Goal: Task Accomplishment & Management: Complete application form

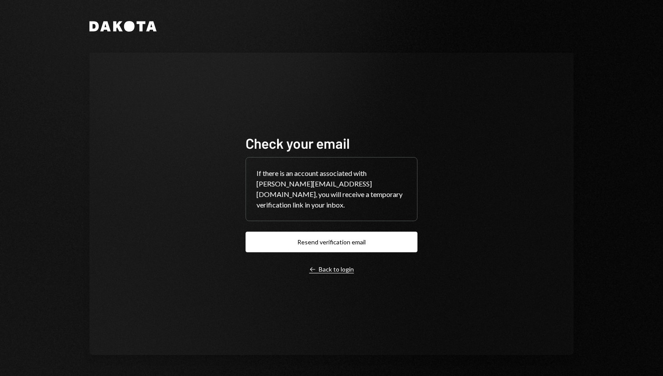
click at [333, 265] on div "Left Arrow Back to login" at bounding box center [331, 269] width 45 height 8
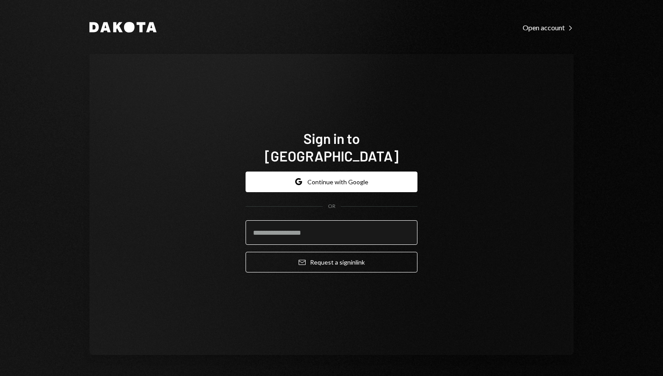
click at [297, 226] on input "email" at bounding box center [331, 232] width 172 height 25
type input "**********"
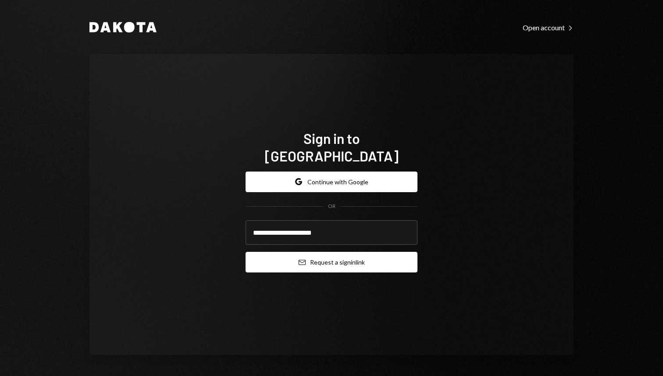
click at [326, 252] on button "Email Request a sign in link" at bounding box center [331, 262] width 172 height 21
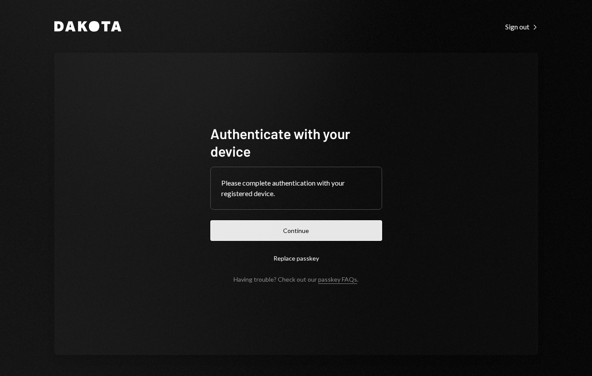
click at [279, 227] on button "Continue" at bounding box center [296, 230] width 172 height 21
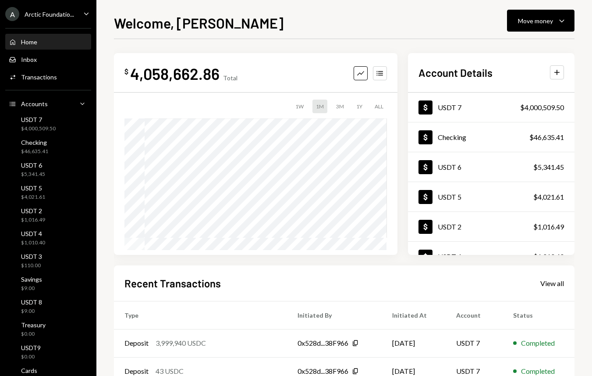
click at [110, 23] on div "Welcome, Philipp Move money Caret Down $ 4,058,662.86 Total Graph Accounts 1W 1…" at bounding box center [344, 188] width 496 height 376
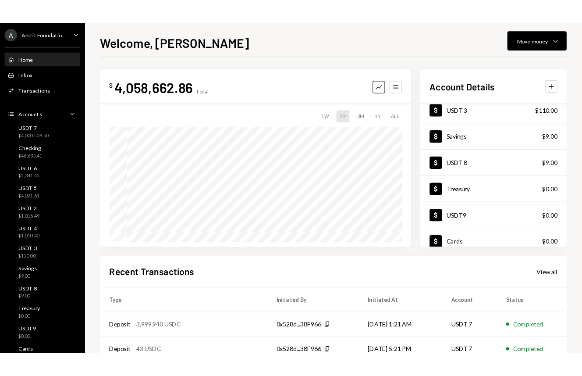
scroll to position [195, 0]
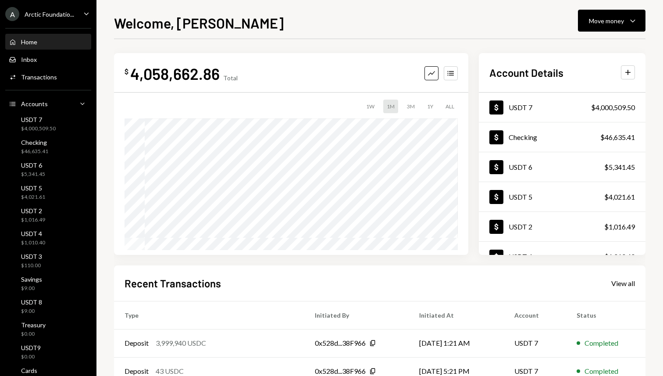
click at [163, 74] on div "4,058,662.86" at bounding box center [174, 74] width 89 height 20
copy div "4,058,662.86"
click at [279, 269] on div "Recent Transactions View all Type Initiated By Initiated At Account Status Depo…" at bounding box center [379, 367] width 531 height 204
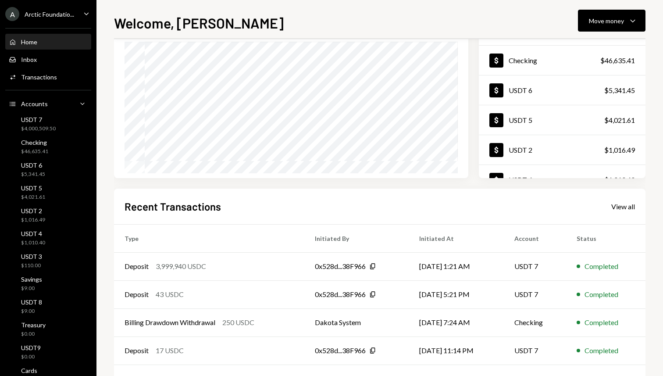
scroll to position [111, 0]
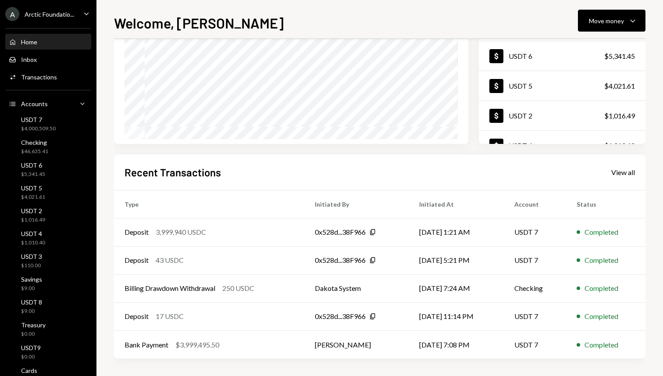
click at [645, 209] on div "Welcome, Philipp Move money Caret Down $ 4,058,662.86 Total Graph Accounts 1W 1…" at bounding box center [379, 188] width 566 height 376
click at [649, 217] on div "Welcome, Philipp Move money Caret Down $ 4,058,662.86 Total Graph Accounts 1W 1…" at bounding box center [379, 188] width 566 height 376
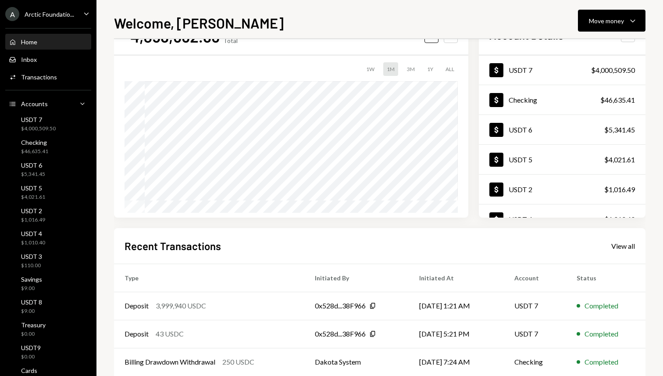
scroll to position [0, 0]
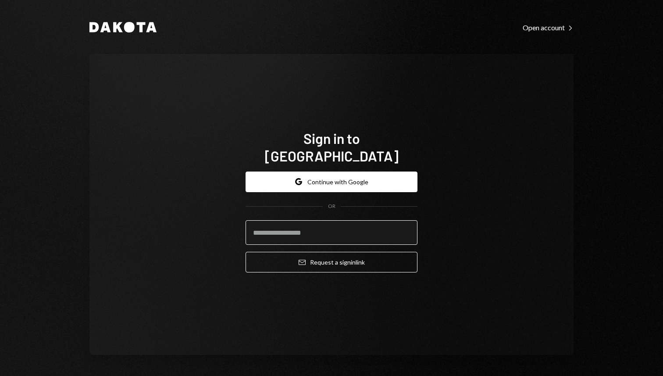
click at [280, 223] on input "email" at bounding box center [331, 232] width 172 height 25
type input "**********"
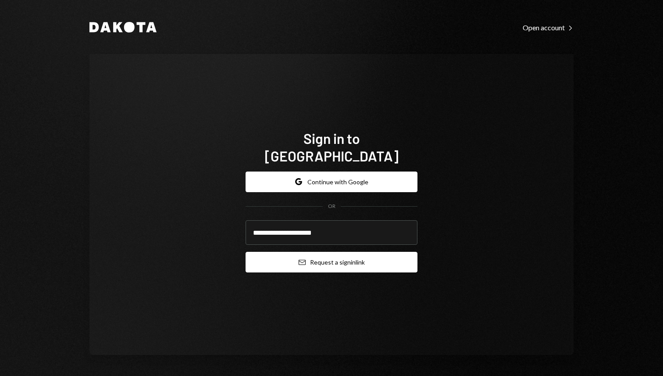
click at [333, 252] on button "Email Request a sign in link" at bounding box center [331, 262] width 172 height 21
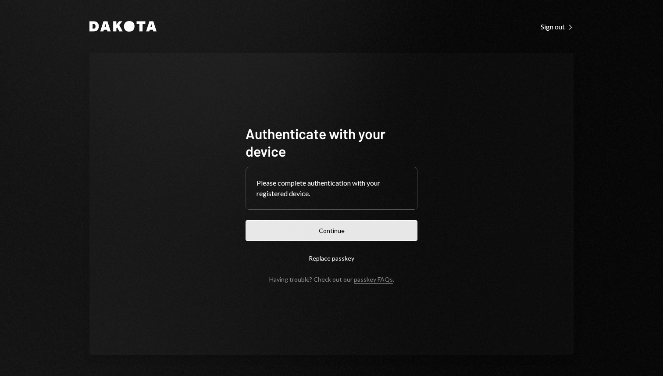
click at [335, 224] on button "Continue" at bounding box center [331, 230] width 172 height 21
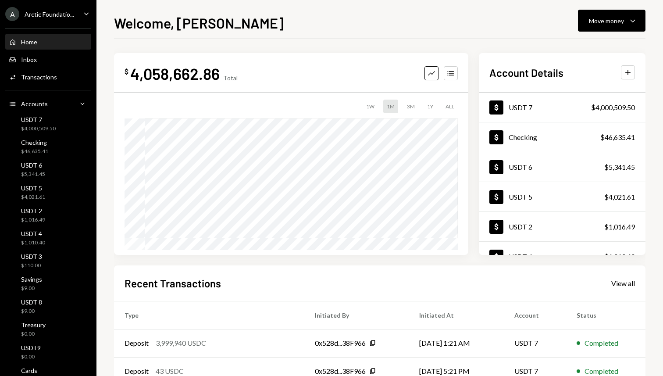
click at [82, 10] on icon "Caret Down" at bounding box center [87, 14] width 10 height 10
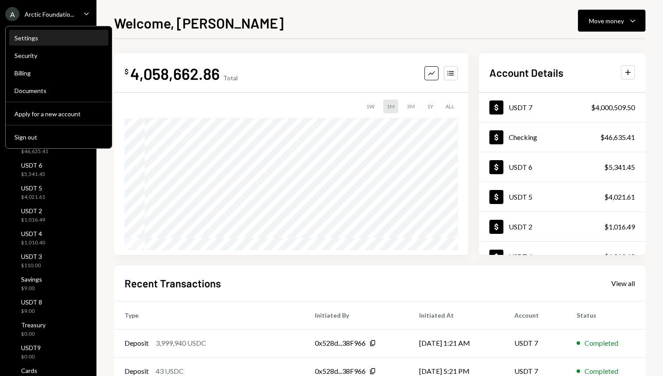
click at [38, 35] on div "Settings" at bounding box center [58, 37] width 89 height 7
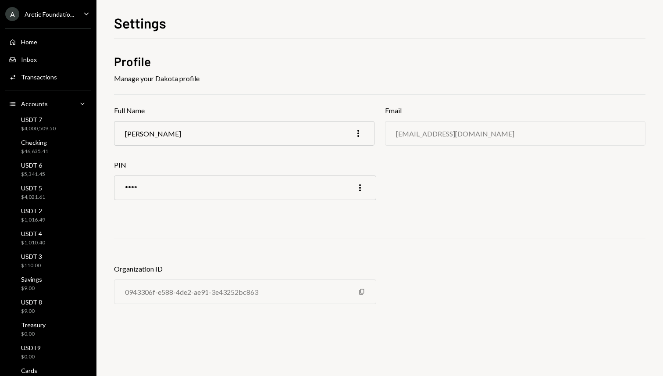
click at [75, 14] on div "A Arctic Foundatio... Caret Down" at bounding box center [48, 14] width 96 height 14
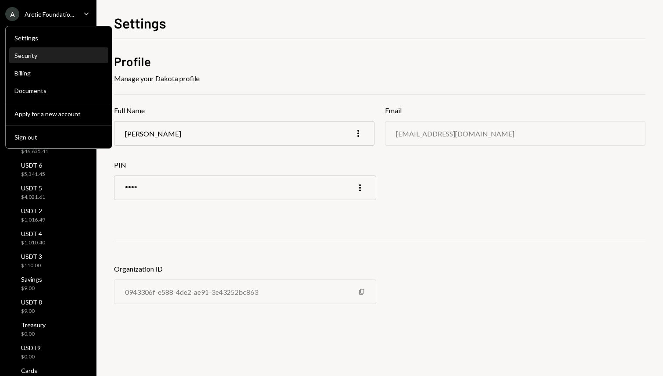
click at [53, 55] on div "Security" at bounding box center [58, 55] width 89 height 7
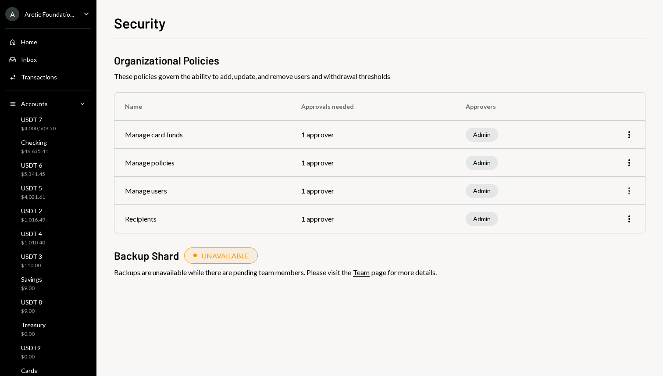
click at [627, 191] on icon "More" at bounding box center [629, 190] width 11 height 11
click at [486, 323] on div "Organizational Policies These policies govern the ability to add, update, and r…" at bounding box center [379, 207] width 531 height 337
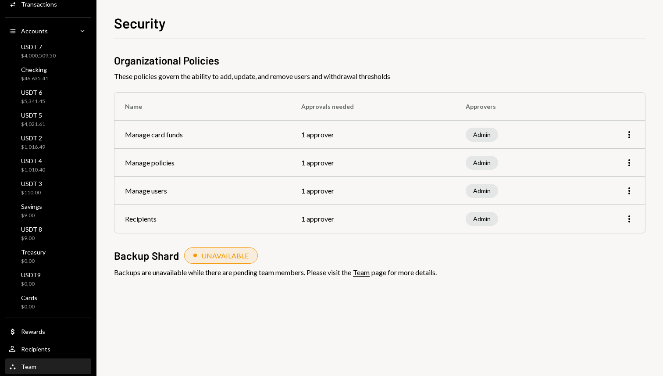
click at [53, 364] on div "Team Team" at bounding box center [48, 366] width 79 height 8
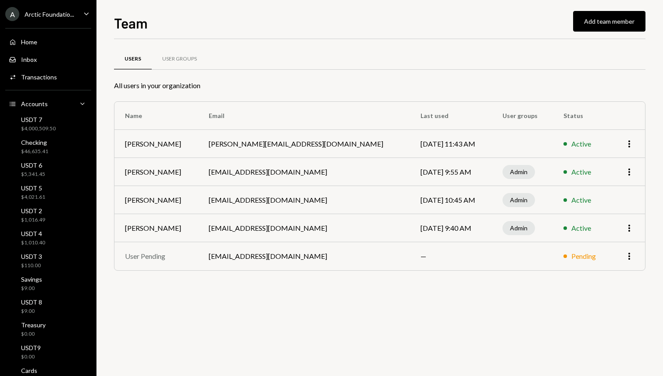
click at [397, 301] on div "Users User Groups All users in your organization Name Email Last used User grou…" at bounding box center [379, 207] width 531 height 337
click at [268, 152] on td "[PERSON_NAME][EMAIL_ADDRESS][DOMAIN_NAME]" at bounding box center [304, 144] width 212 height 28
click at [627, 145] on icon "More" at bounding box center [629, 143] width 11 height 11
click at [523, 70] on div "Users User Groups" at bounding box center [379, 64] width 531 height 32
click at [616, 21] on button "Add team member" at bounding box center [609, 21] width 72 height 21
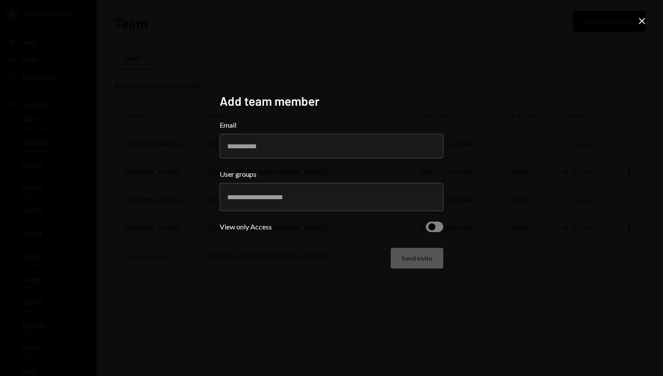
click at [639, 22] on icon at bounding box center [641, 21] width 6 height 6
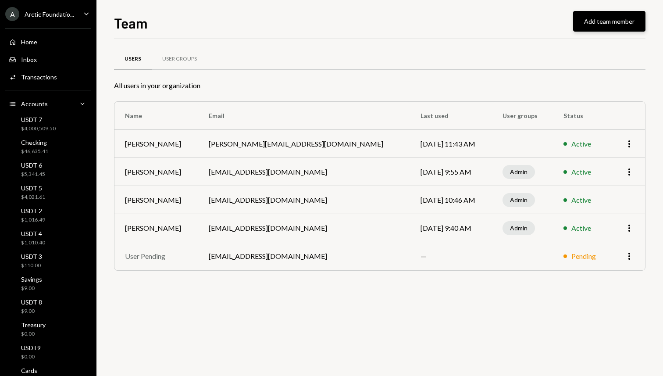
click at [612, 18] on button "Add team member" at bounding box center [609, 21] width 72 height 21
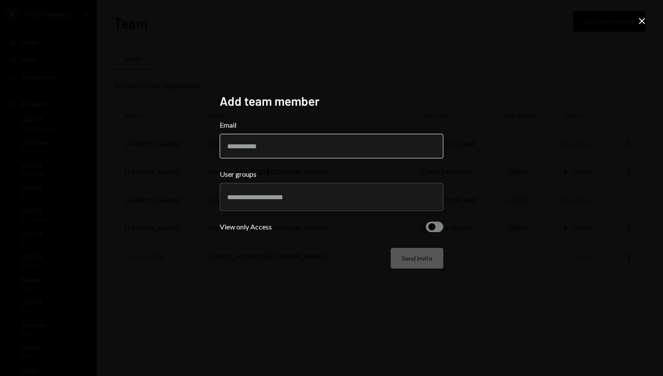
click at [271, 145] on input "Email" at bounding box center [331, 146] width 223 height 25
type input "**********"
click at [263, 199] on input "text" at bounding box center [331, 197] width 209 height 8
click at [187, 242] on div "**********" at bounding box center [331, 188] width 663 height 376
click at [439, 227] on button "button" at bounding box center [434, 226] width 18 height 11
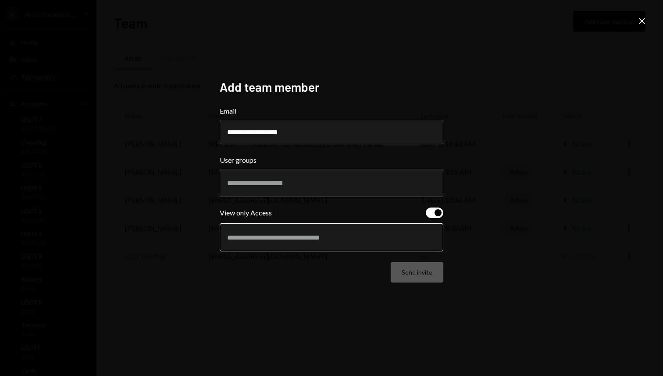
click at [270, 241] on input "text" at bounding box center [331, 237] width 209 height 8
click at [465, 263] on div "**********" at bounding box center [331, 188] width 663 height 376
click at [329, 276] on div "Send invite" at bounding box center [331, 272] width 223 height 21
click at [314, 228] on div at bounding box center [331, 237] width 209 height 22
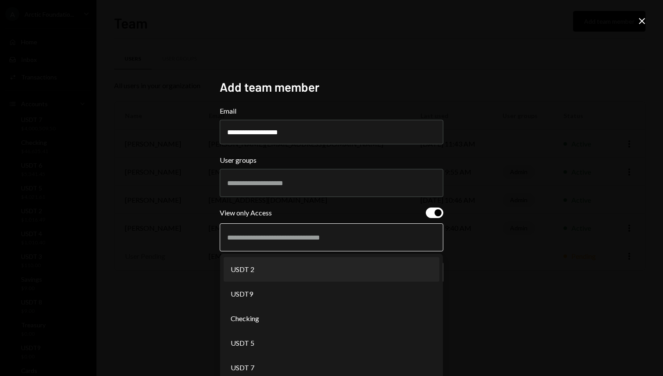
click at [292, 269] on li "USDT 2" at bounding box center [331, 269] width 216 height 25
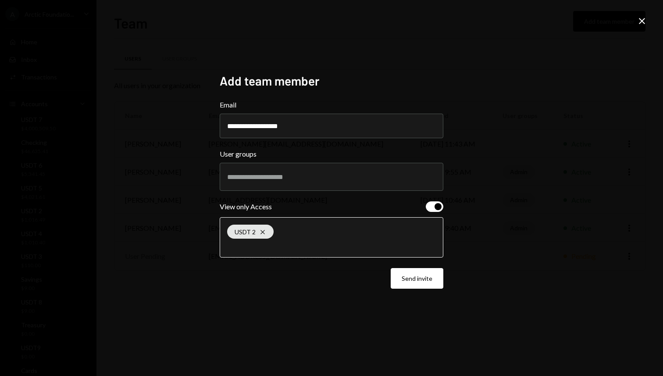
click at [284, 245] on input "text" at bounding box center [331, 246] width 209 height 8
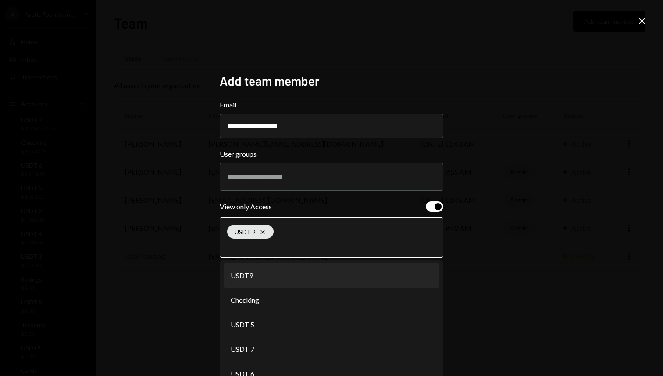
click at [276, 282] on li "USDT9" at bounding box center [331, 275] width 216 height 25
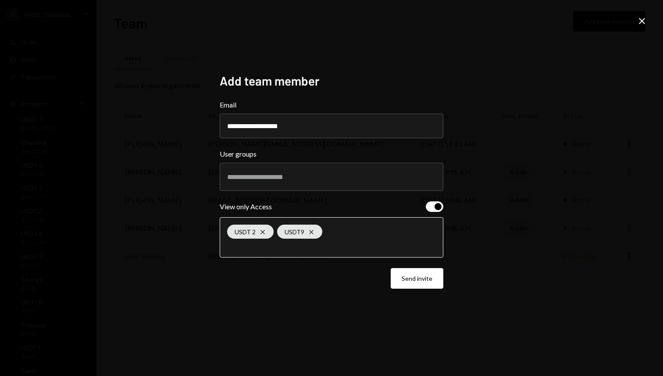
click at [274, 248] on input "text" at bounding box center [331, 246] width 209 height 8
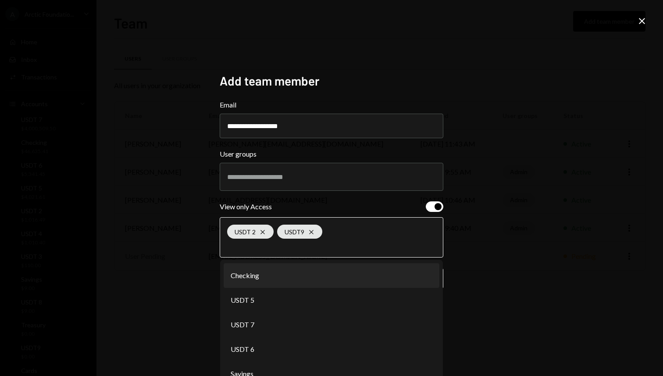
click at [270, 284] on li "Checking" at bounding box center [331, 275] width 216 height 25
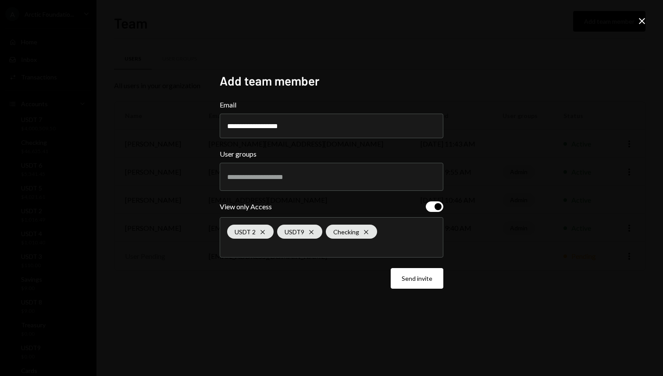
click at [267, 252] on div "USDT 2 Cross USDT9 Cross Checking Cross" at bounding box center [331, 236] width 209 height 39
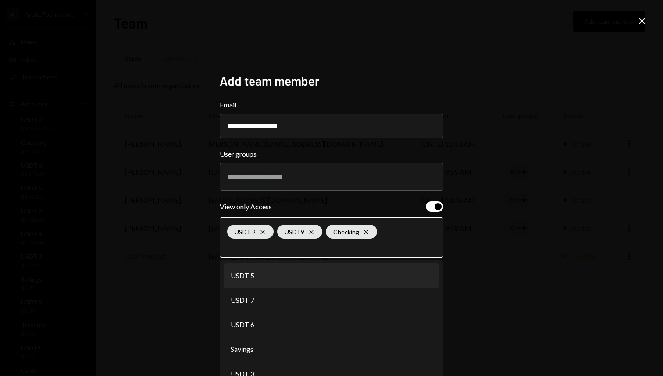
click at [266, 283] on li "USDT 5" at bounding box center [331, 275] width 216 height 25
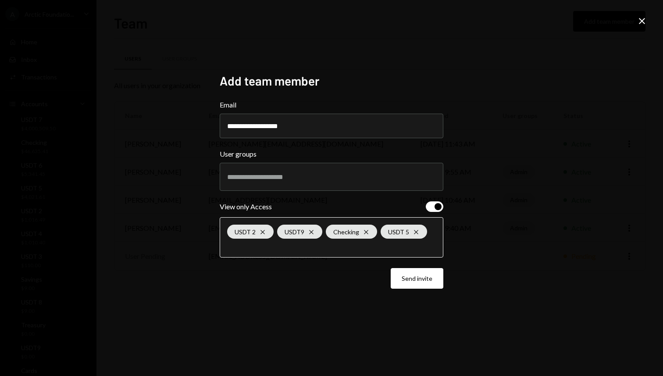
click at [265, 249] on input "text" at bounding box center [331, 246] width 209 height 8
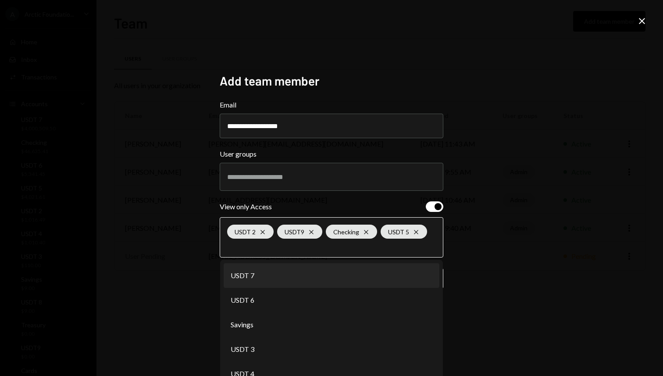
click at [264, 280] on li "USDT 7" at bounding box center [331, 275] width 216 height 25
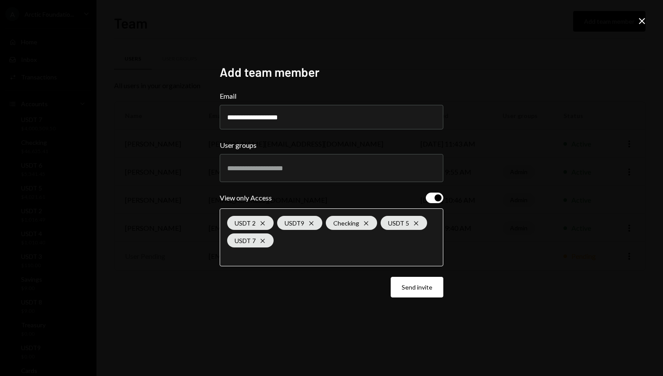
click at [264, 255] on input "text" at bounding box center [331, 255] width 209 height 8
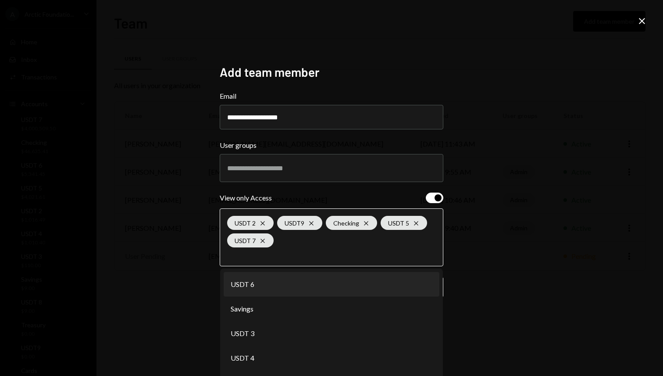
click at [263, 290] on li "USDT 6" at bounding box center [331, 284] width 216 height 25
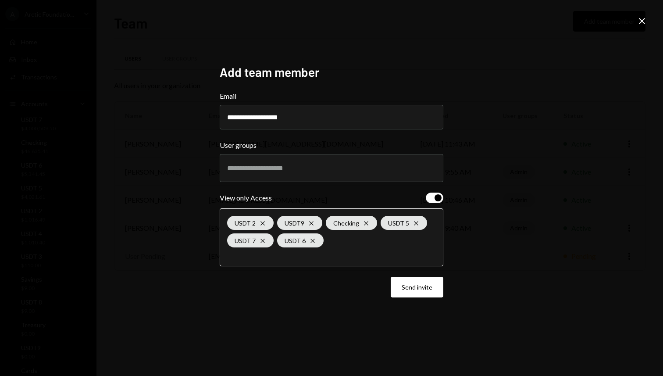
click at [260, 257] on input "text" at bounding box center [331, 255] width 209 height 8
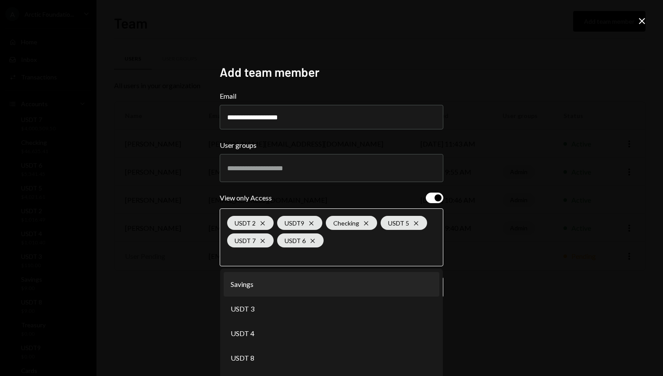
click at [260, 288] on li "Savings" at bounding box center [331, 284] width 216 height 25
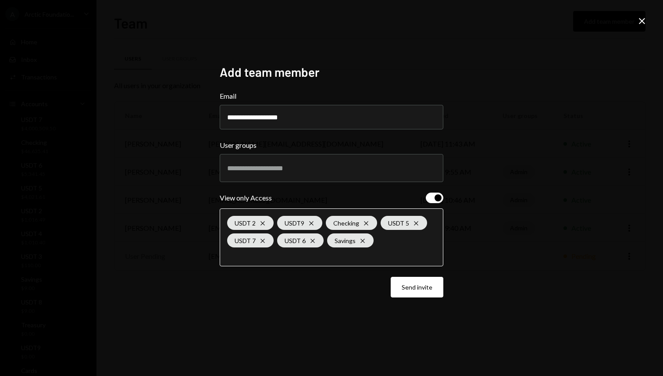
click at [258, 258] on input "text" at bounding box center [331, 255] width 209 height 8
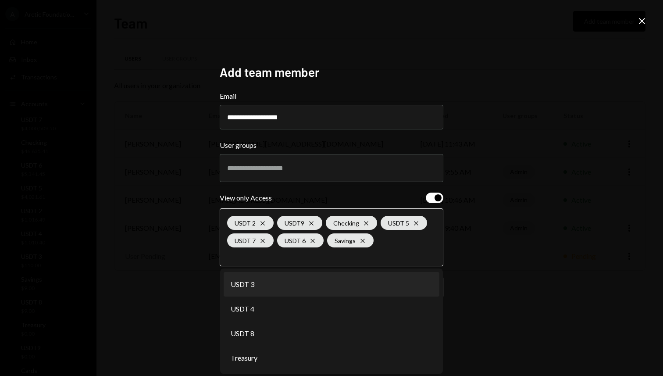
click at [258, 290] on li "USDT 3" at bounding box center [331, 284] width 216 height 25
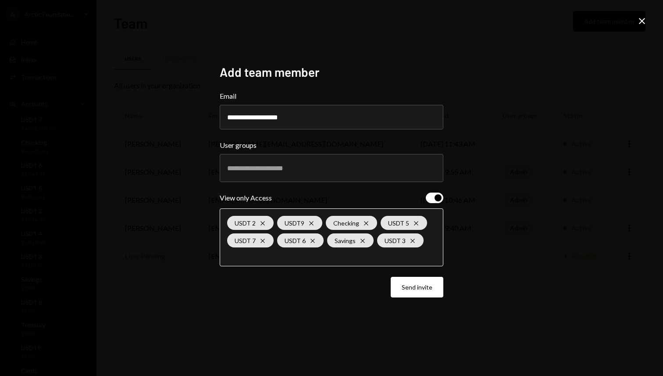
click at [255, 259] on div "USDT 2 Cross USDT9 Cross Checking Cross USDT 5 Cross USDT 7 Cross USDT 6 Cross …" at bounding box center [331, 237] width 209 height 57
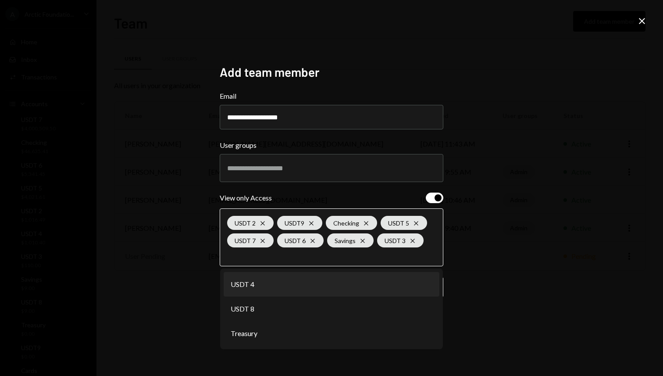
click at [255, 284] on li "USDT 4" at bounding box center [331, 284] width 216 height 25
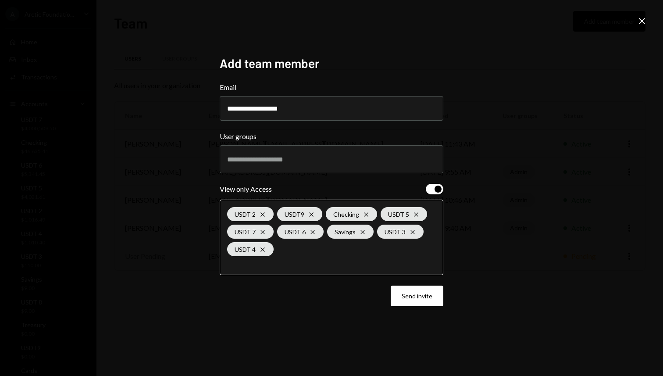
click at [255, 267] on input "text" at bounding box center [331, 263] width 209 height 8
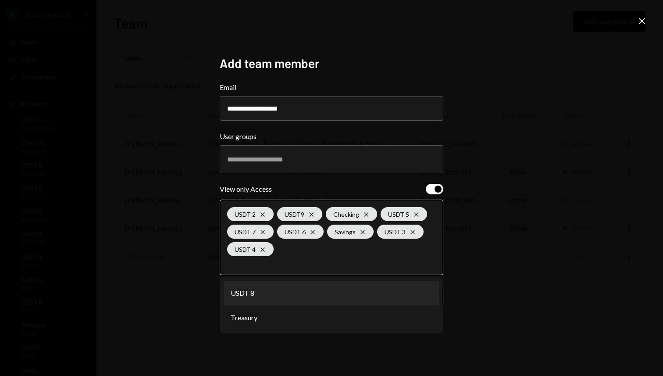
click at [256, 292] on li "USDT 8" at bounding box center [331, 292] width 216 height 25
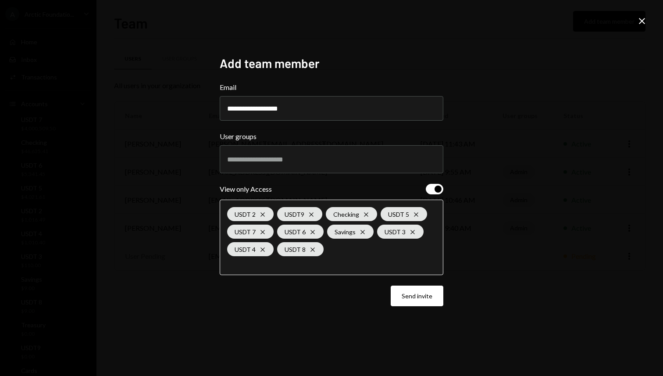
click at [260, 263] on input "text" at bounding box center [331, 263] width 209 height 8
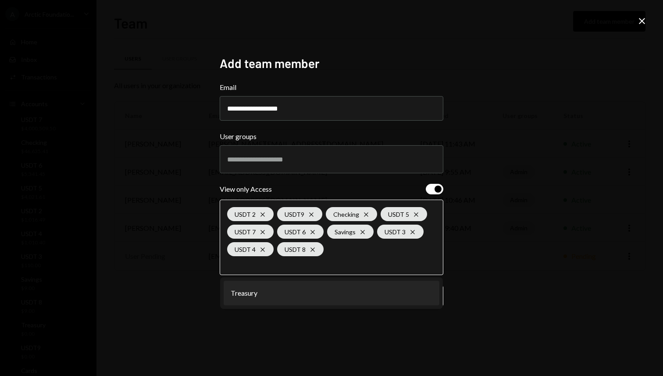
click at [259, 300] on li "Treasury" at bounding box center [331, 292] width 216 height 25
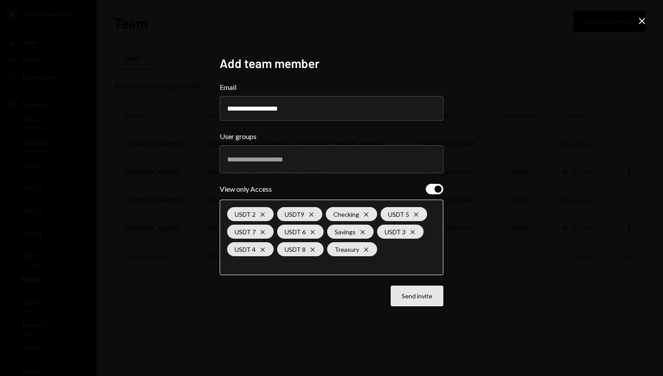
click at [415, 298] on button "Send invite" at bounding box center [416, 295] width 53 height 21
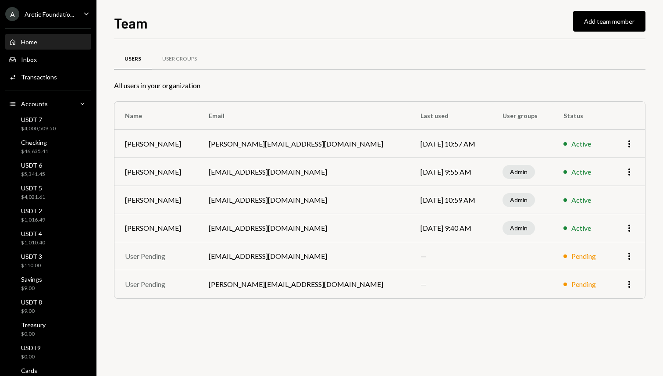
click at [35, 38] on div "Home Home" at bounding box center [48, 42] width 79 height 15
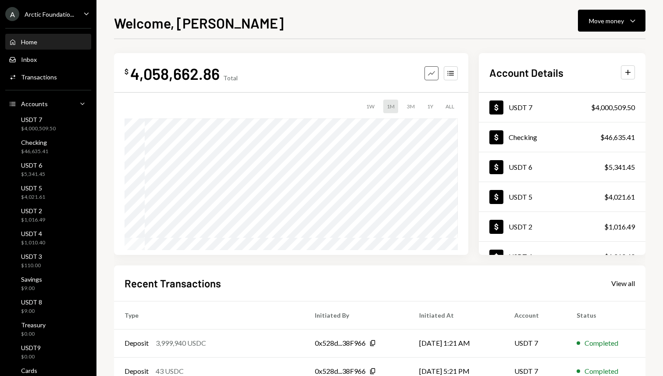
click at [431, 74] on icon "Graph" at bounding box center [431, 73] width 9 height 9
click at [451, 72] on icon "Accounts" at bounding box center [450, 73] width 9 height 9
